Goal: Navigation & Orientation: Find specific page/section

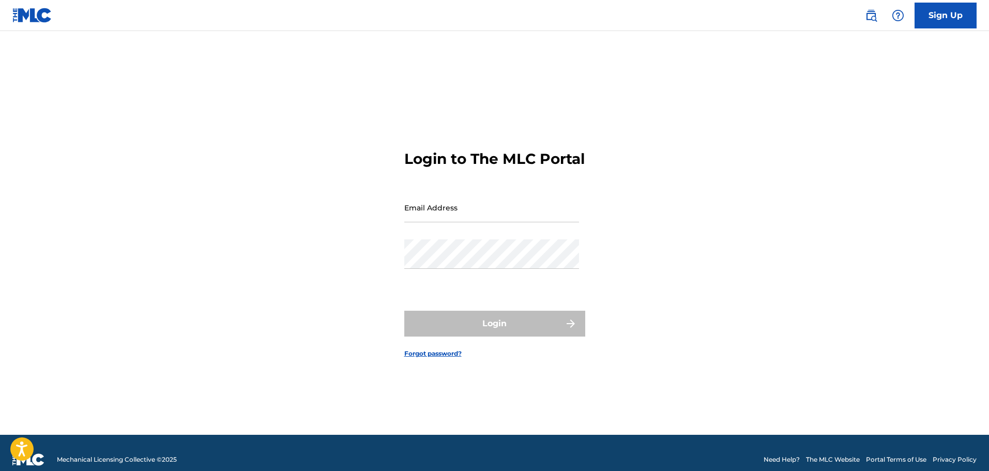
drag, startPoint x: 0, startPoint y: 0, endPoint x: 453, endPoint y: 222, distance: 504.1
click at [453, 222] on input "Email Address" at bounding box center [491, 207] width 175 height 29
type input "[DOMAIN_NAME][EMAIL_ADDRESS][DOMAIN_NAME]"
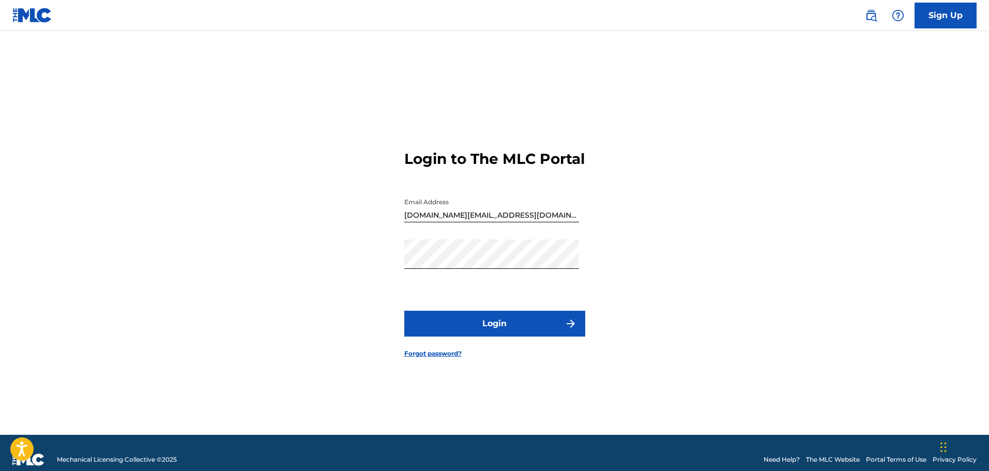
click at [480, 321] on button "Login" at bounding box center [494, 324] width 181 height 26
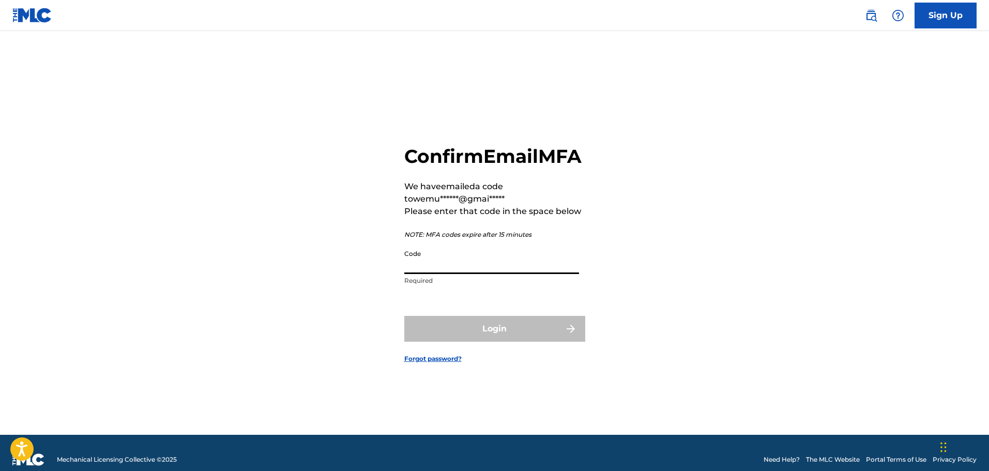
click at [448, 270] on input "Code" at bounding box center [491, 258] width 175 height 29
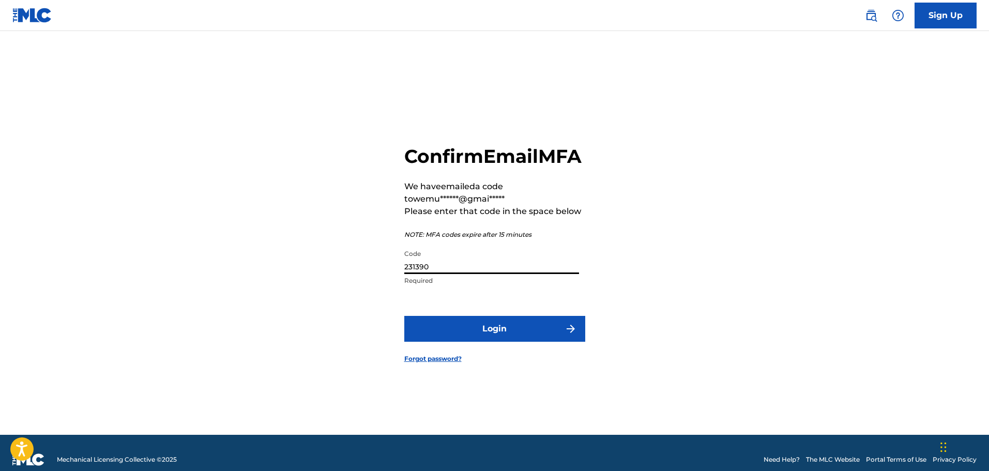
type input "231390"
click at [487, 340] on button "Login" at bounding box center [494, 329] width 181 height 26
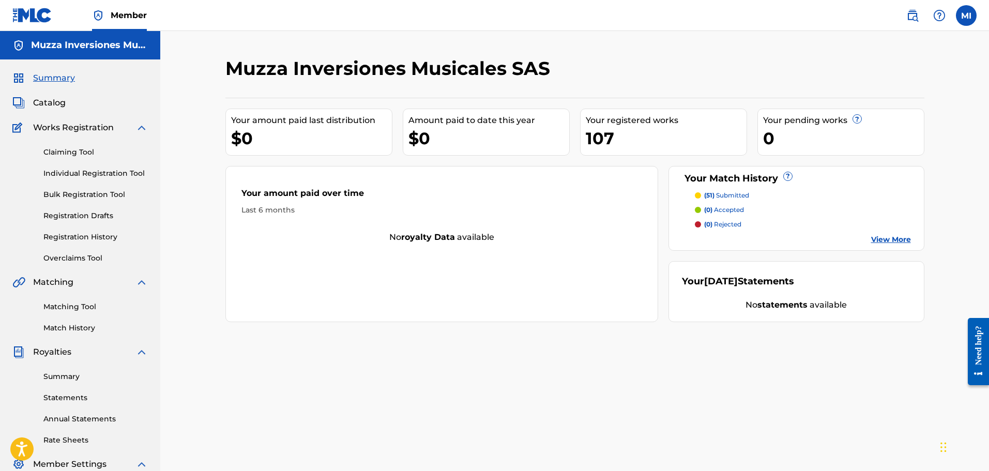
click at [76, 309] on link "Matching Tool" at bounding box center [95, 306] width 104 height 11
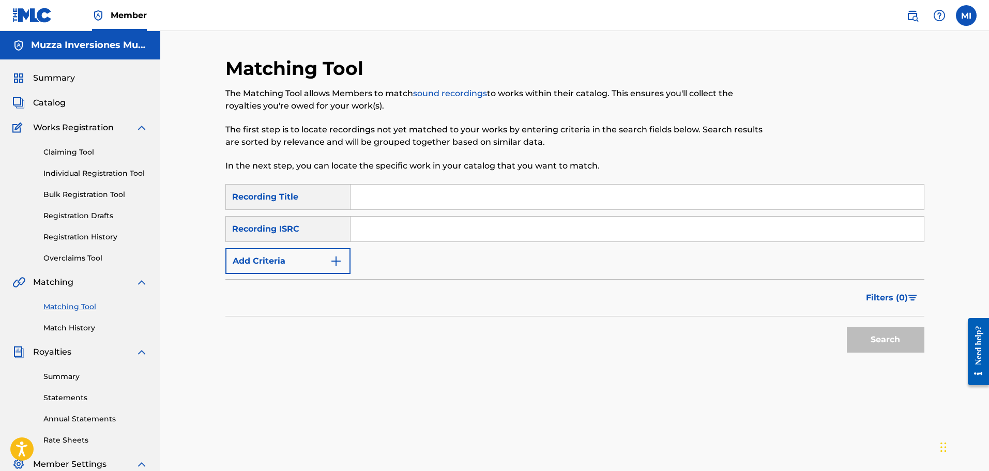
click at [54, 97] on span "Catalog" at bounding box center [49, 103] width 33 height 12
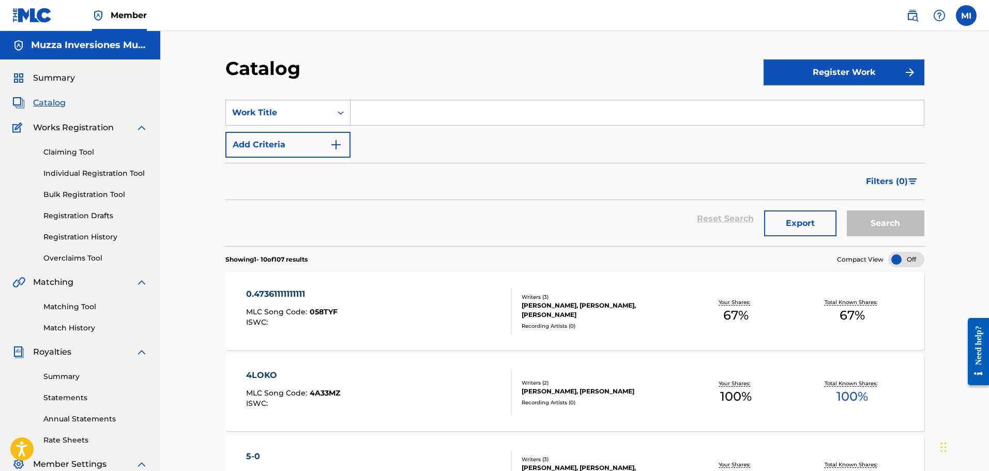
click at [96, 238] on link "Registration History" at bounding box center [95, 237] width 104 height 11
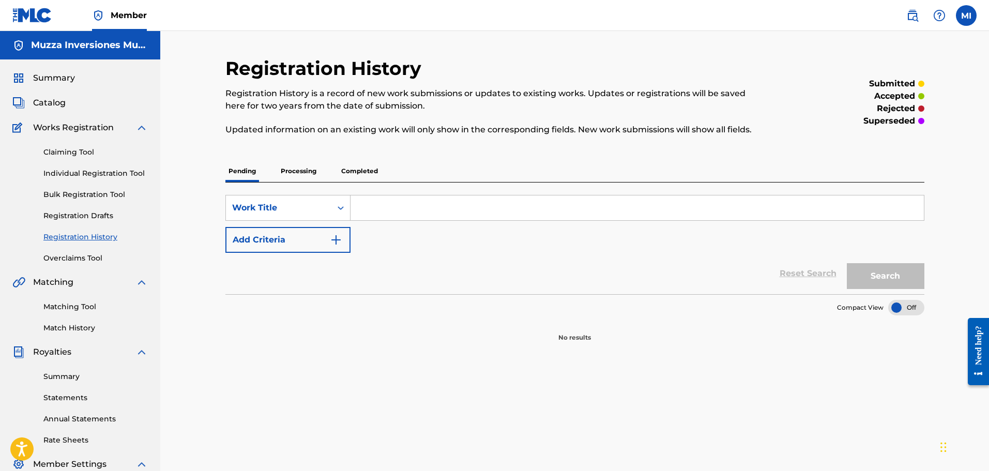
click at [291, 169] on p "Processing" at bounding box center [299, 171] width 42 height 22
click at [356, 174] on p "Completed" at bounding box center [359, 171] width 43 height 22
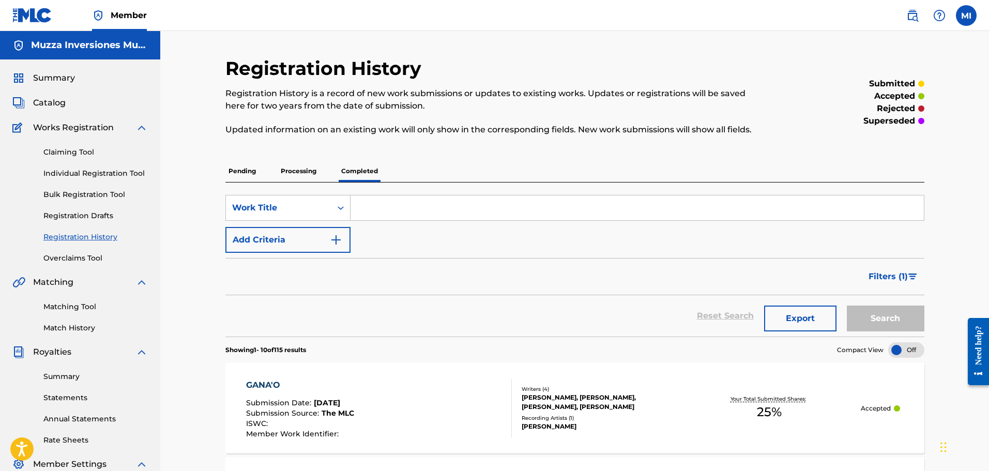
click at [246, 170] on p "Pending" at bounding box center [242, 171] width 34 height 22
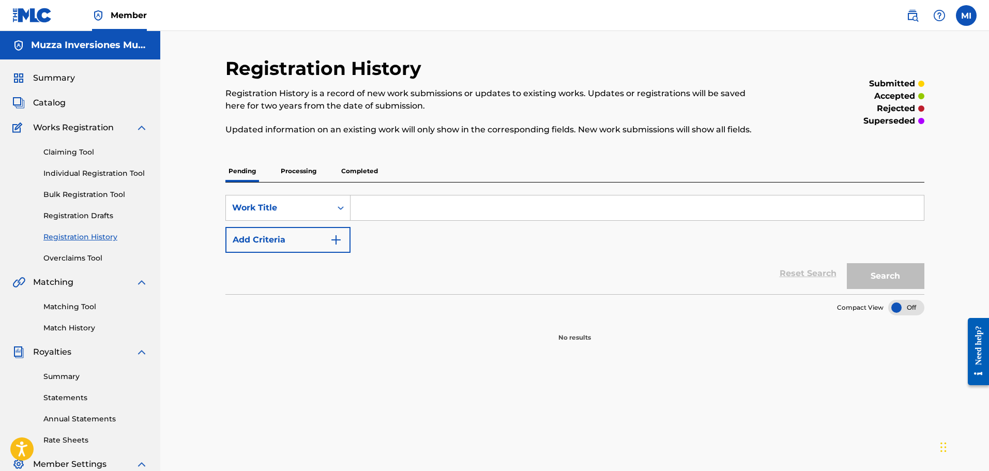
click at [89, 152] on link "Claiming Tool" at bounding box center [95, 152] width 104 height 11
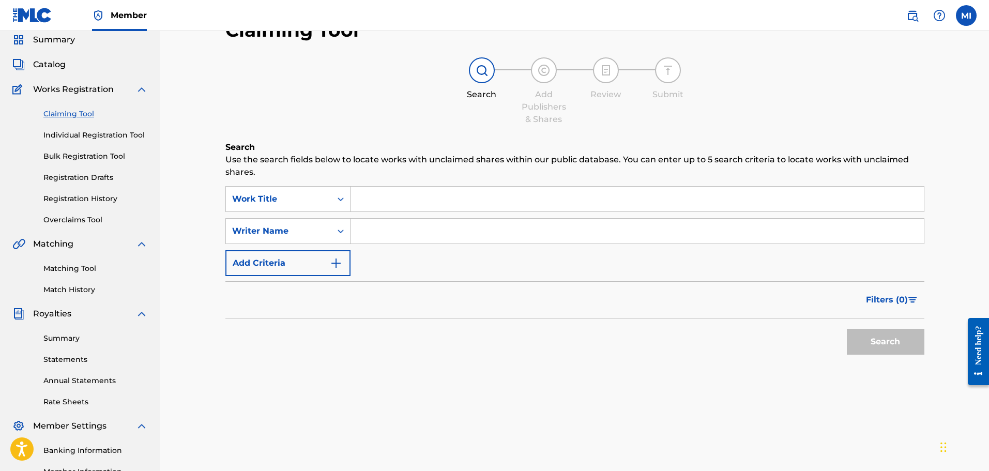
scroll to position [155, 0]
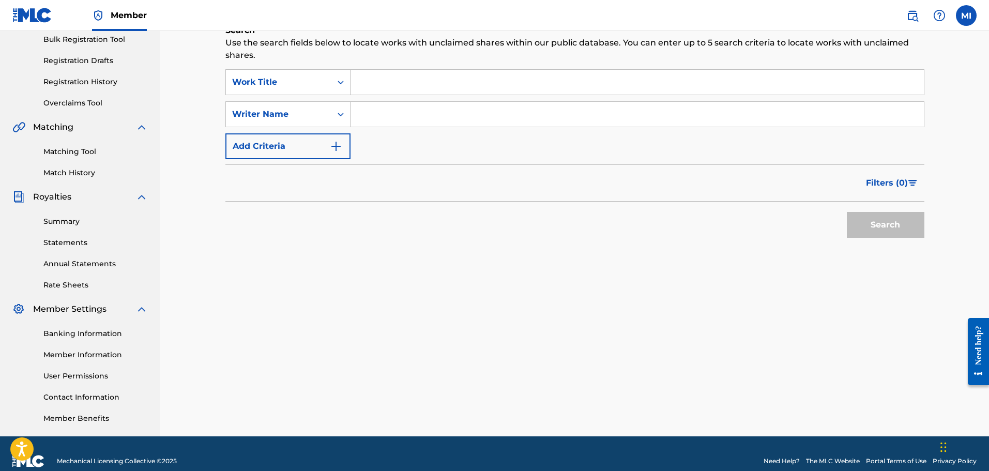
click at [71, 226] on link "Summary" at bounding box center [95, 221] width 104 height 11
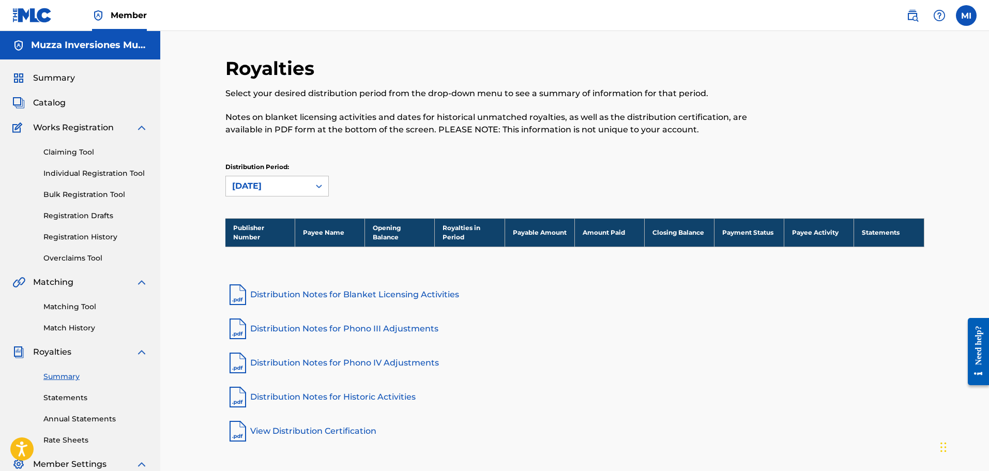
click at [81, 390] on div "Summary Statements Annual Statements Rate Sheets" at bounding box center [79, 401] width 135 height 87
click at [80, 393] on link "Statements" at bounding box center [95, 397] width 104 height 11
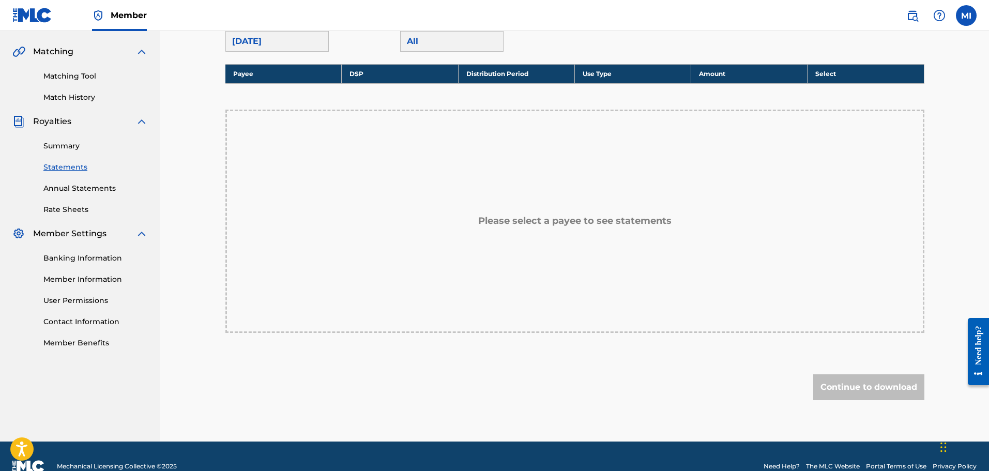
scroll to position [251, 0]
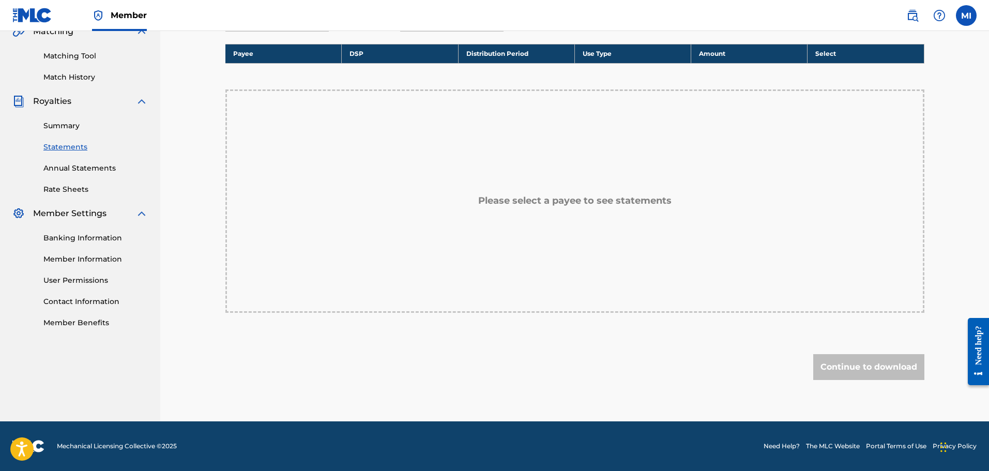
click at [93, 238] on link "Banking Information" at bounding box center [95, 238] width 104 height 11
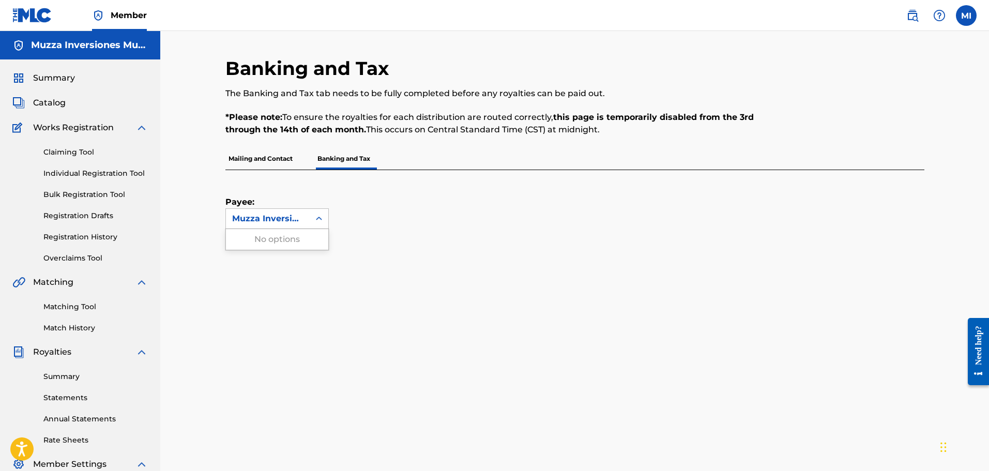
click at [267, 224] on div "Muzza Inversiones Musicales SAS" at bounding box center [267, 218] width 71 height 12
click at [293, 209] on div "Muzza Inversiones Musicales SAS" at bounding box center [268, 219] width 84 height 20
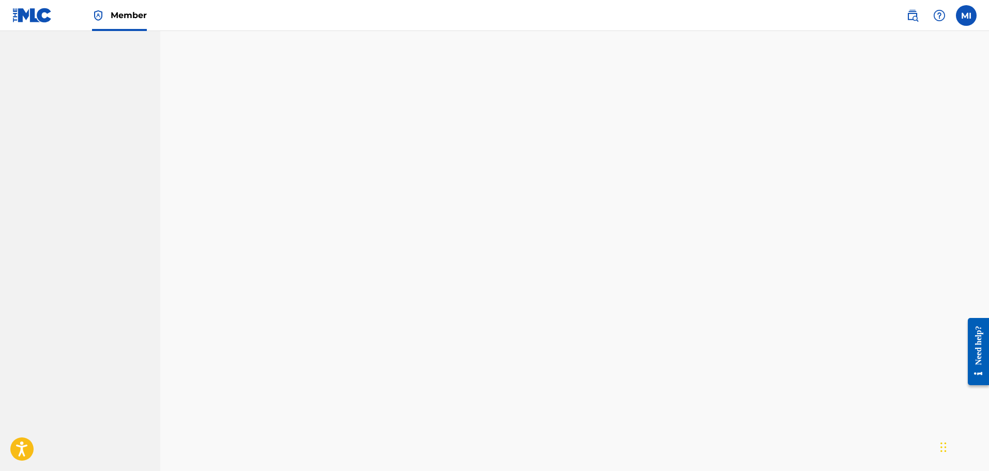
scroll to position [170, 0]
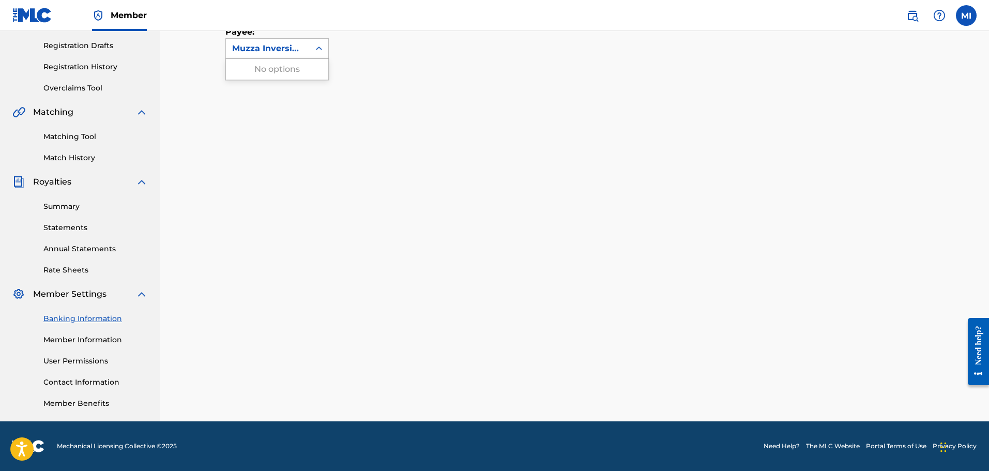
click at [303, 50] on div "Muzza Inversiones Musicales SAS" at bounding box center [267, 48] width 71 height 12
click at [93, 205] on link "Summary" at bounding box center [95, 206] width 104 height 11
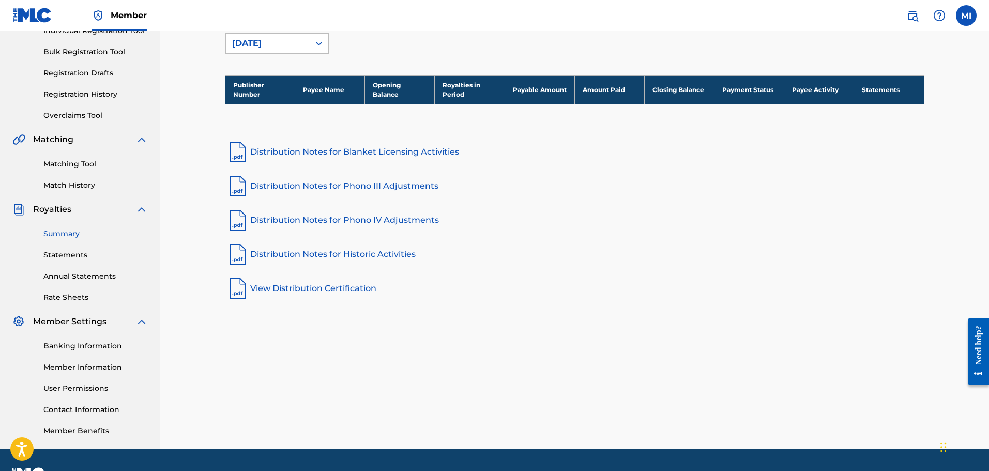
scroll to position [155, 0]
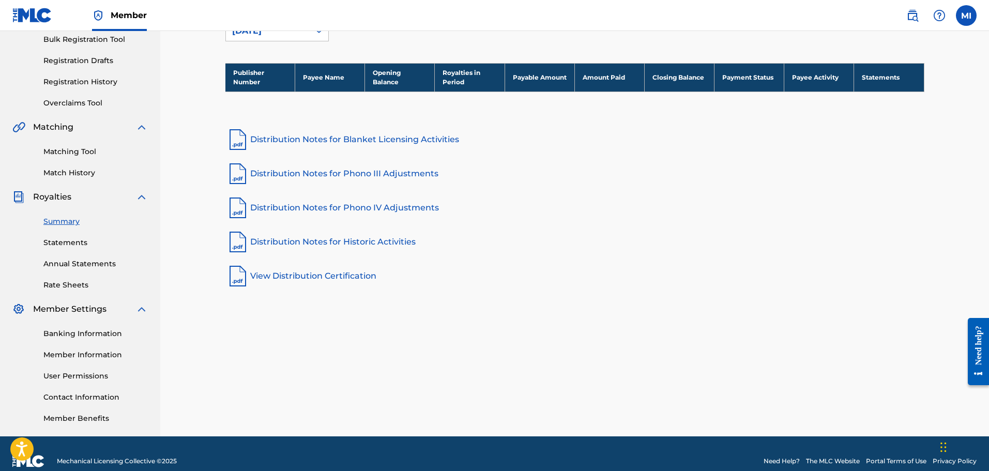
click at [81, 336] on link "Banking Information" at bounding box center [95, 333] width 104 height 11
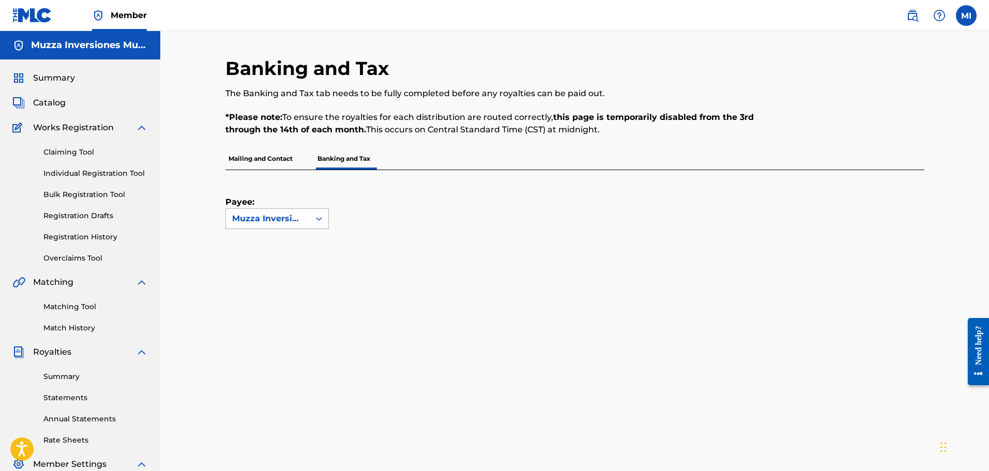
click at [303, 224] on div "Muzza Inversiones Musicales SAS" at bounding box center [267, 218] width 71 height 12
click at [353, 201] on div "Payee: Muzza Inversiones Musicales SAS" at bounding box center [562, 199] width 674 height 59
click at [277, 220] on div "Muzza Inversiones Musicales SAS" at bounding box center [267, 218] width 71 height 12
click at [257, 148] on p "Mailing and Contact" at bounding box center [260, 159] width 70 height 22
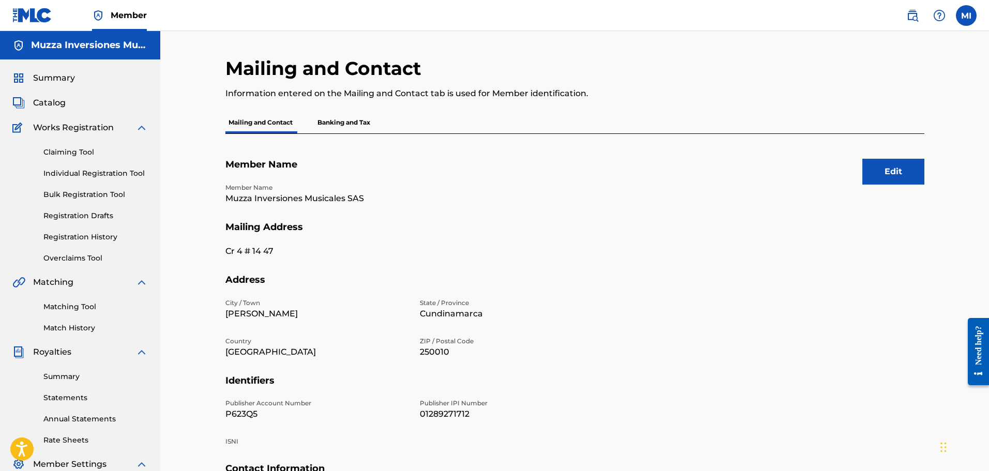
click at [76, 380] on link "Summary" at bounding box center [95, 376] width 104 height 11
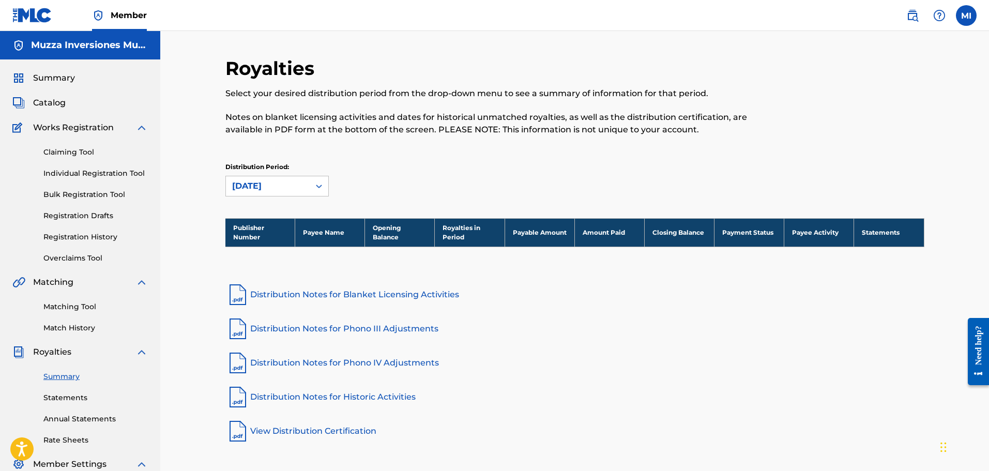
click at [78, 325] on link "Match History" at bounding box center [95, 328] width 104 height 11
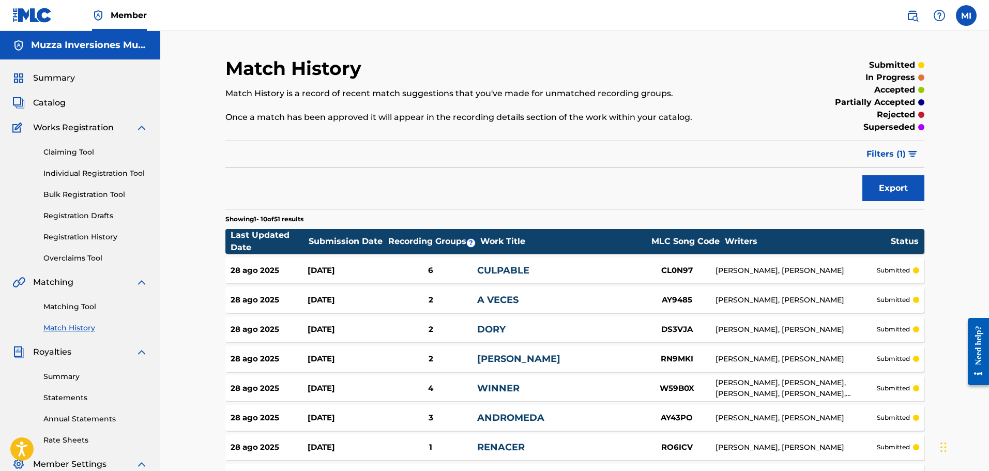
click at [903, 159] on span "Filters ( 1 )" at bounding box center [885, 154] width 39 height 12
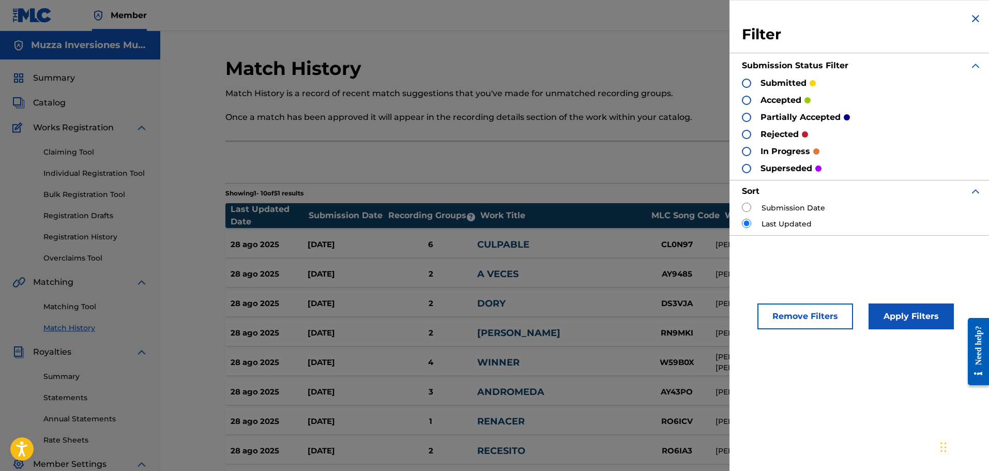
click at [887, 309] on button "Apply Filters" at bounding box center [910, 316] width 85 height 26
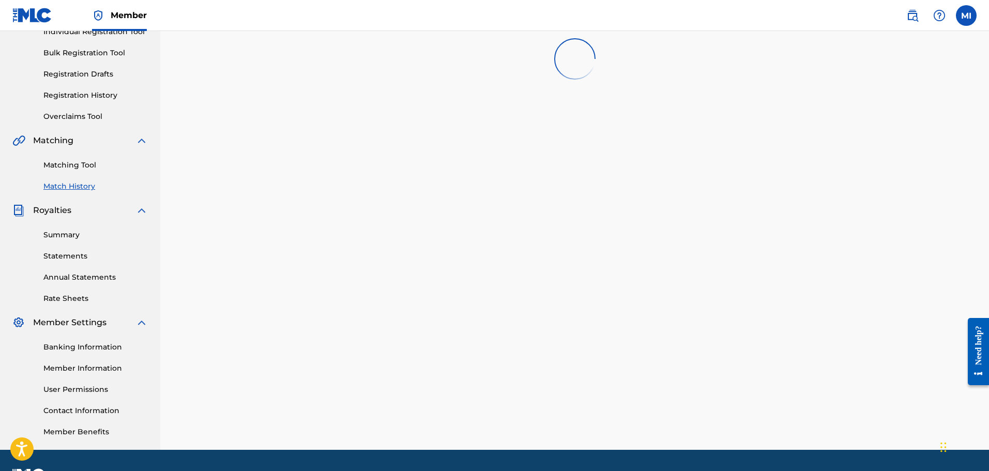
scroll to position [155, 0]
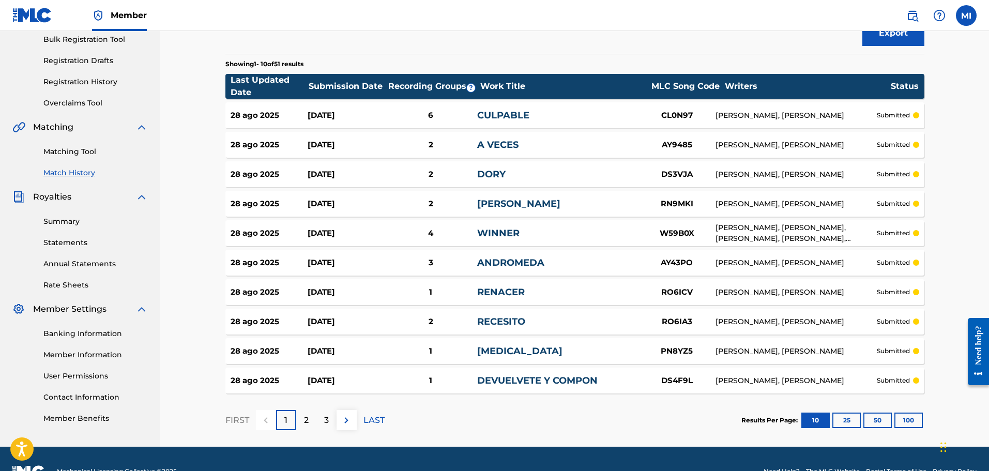
click at [302, 425] on div "2" at bounding box center [306, 420] width 20 height 20
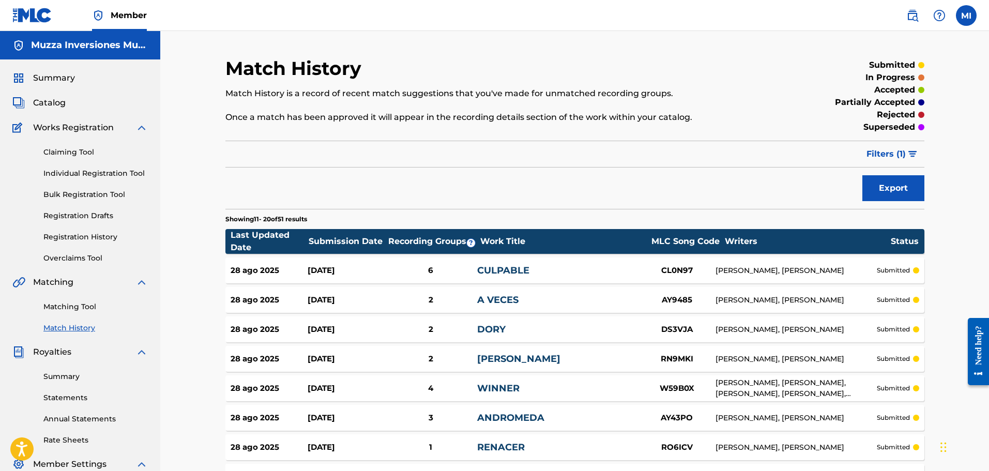
click at [99, 83] on div "Summary" at bounding box center [79, 78] width 135 height 12
click at [69, 84] on div "Summary Catalog Works Registration Claiming Tool Individual Registration Tool B…" at bounding box center [80, 325] width 160 height 532
click at [69, 83] on span "Summary" at bounding box center [54, 78] width 42 height 12
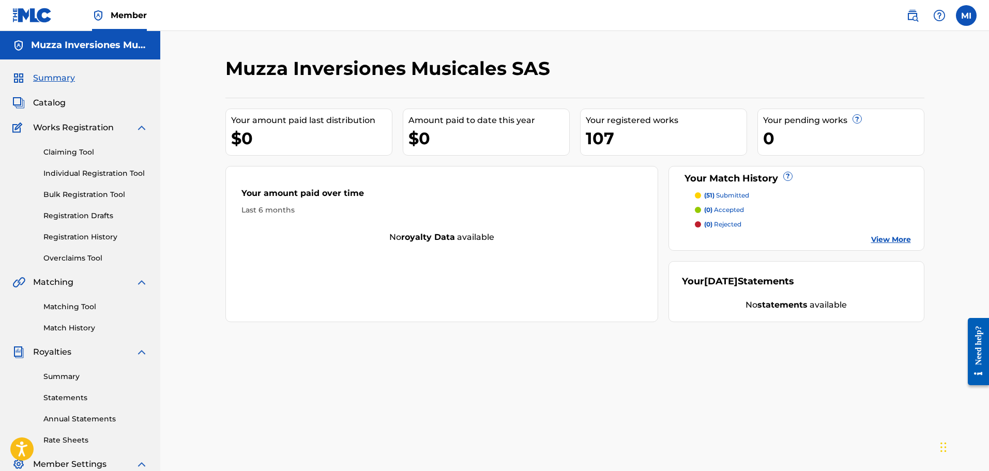
click at [62, 106] on span "Catalog" at bounding box center [49, 103] width 33 height 12
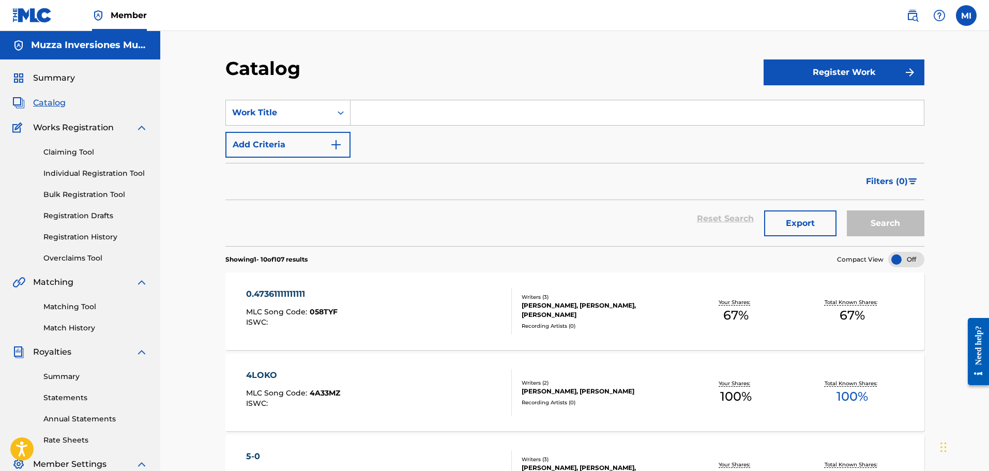
click at [69, 80] on span "Summary" at bounding box center [54, 78] width 42 height 12
